Goal: Task Accomplishment & Management: Manage account settings

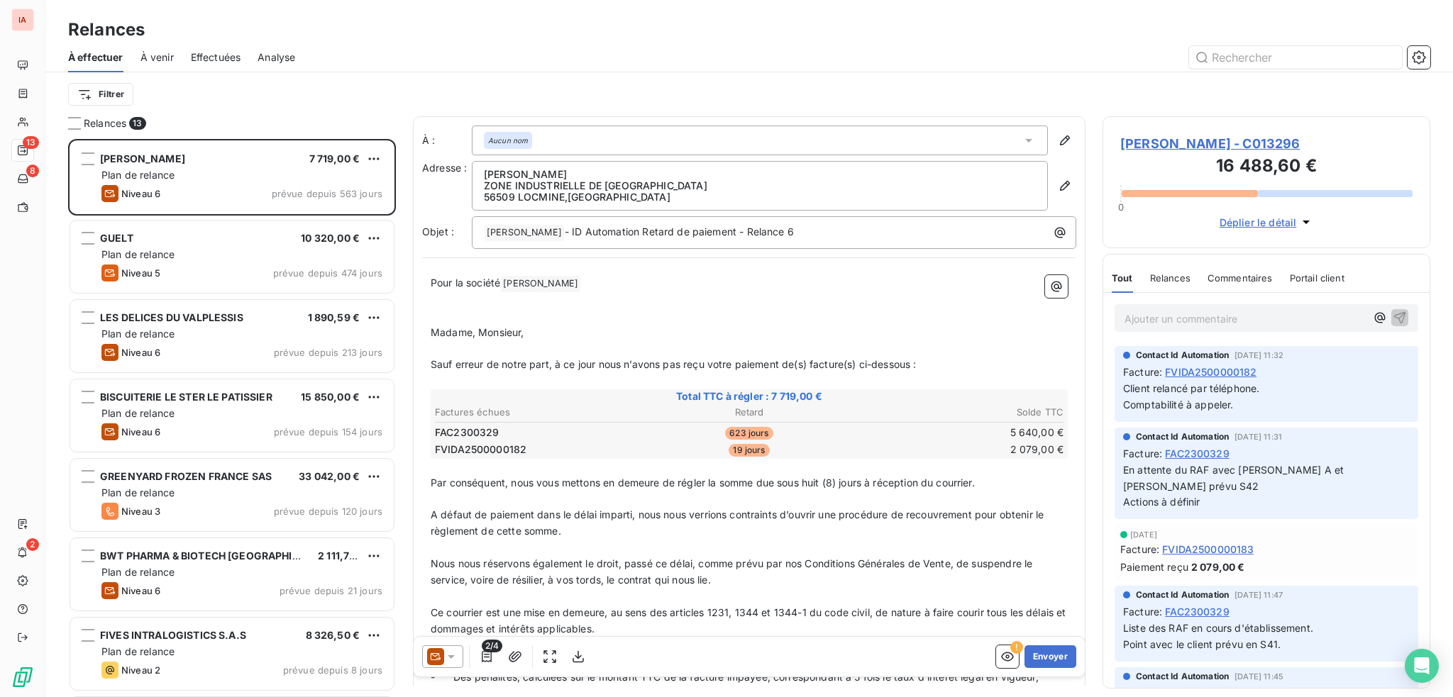
scroll to position [548, 316]
click at [230, 57] on span "Effectuées" at bounding box center [216, 57] width 50 height 14
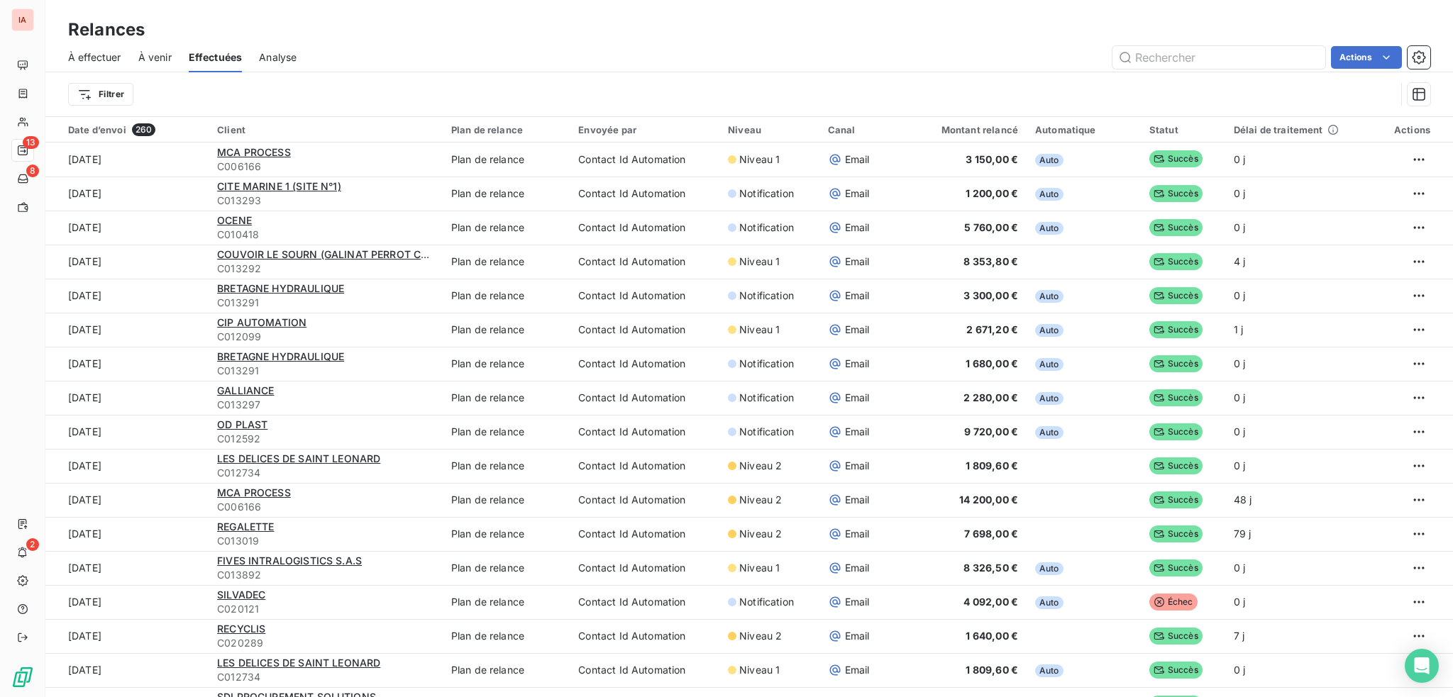
click at [287, 52] on span "Analyse" at bounding box center [278, 57] width 38 height 14
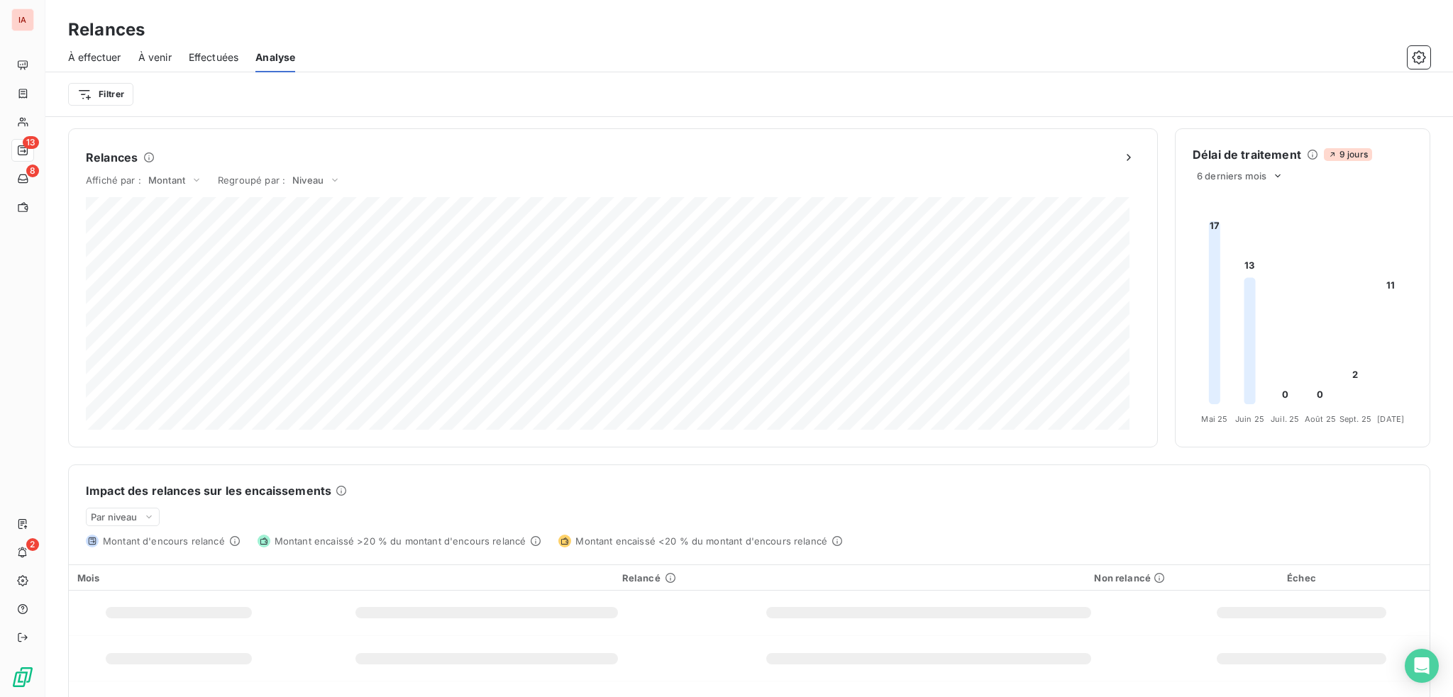
click at [156, 56] on span "À venir" at bounding box center [154, 57] width 33 height 14
